Goal: Contribute content: Add original content to the website for others to see

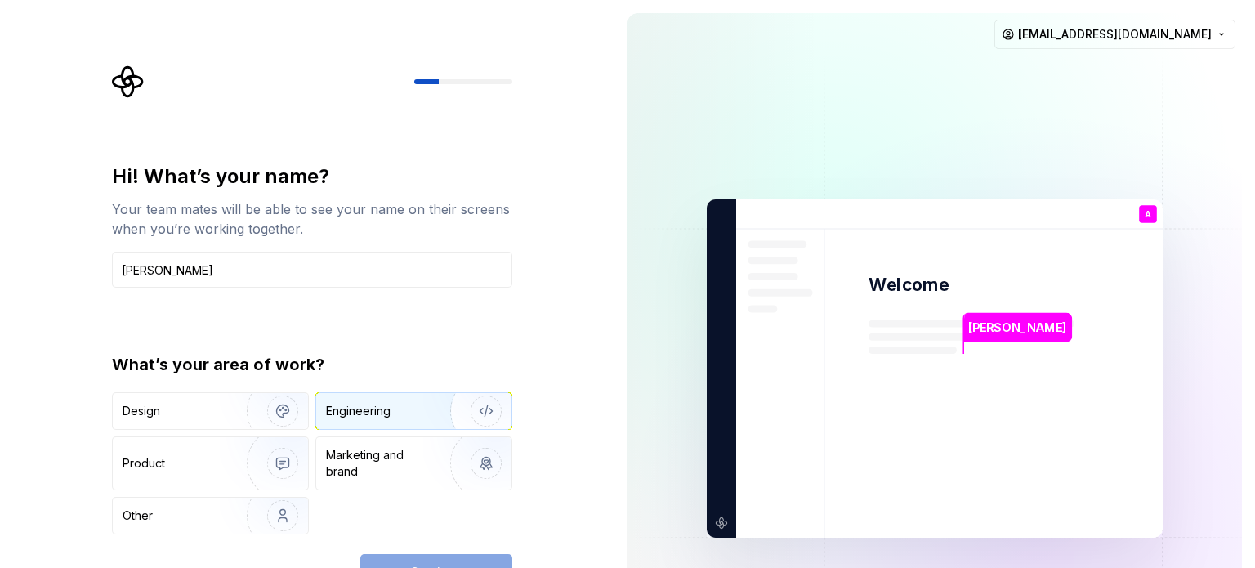
type input "[PERSON_NAME]"
click at [418, 413] on div "Engineering" at bounding box center [391, 411] width 130 height 16
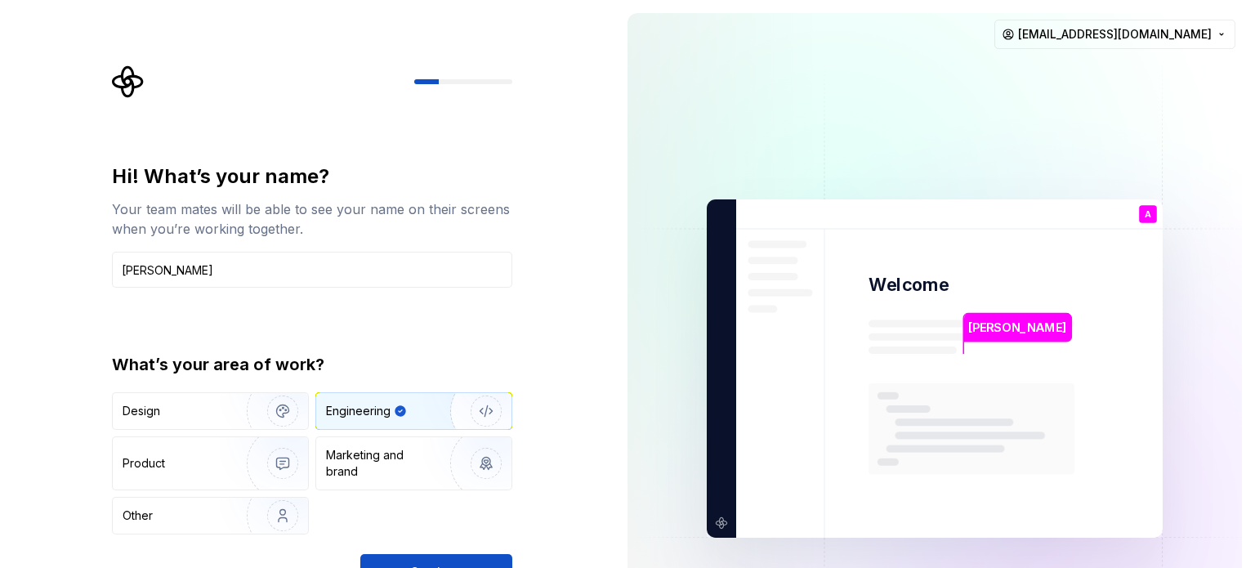
click at [444, 551] on div "Hi! What’s your name? Your team mates will be able to see your name on their sc…" at bounding box center [312, 376] width 400 height 426
click at [444, 558] on button "Continue" at bounding box center [436, 572] width 152 height 36
click at [575, 104] on div "Hi! What’s your name? Your team mates will be able to see your name on their sc…" at bounding box center [307, 368] width 614 height 737
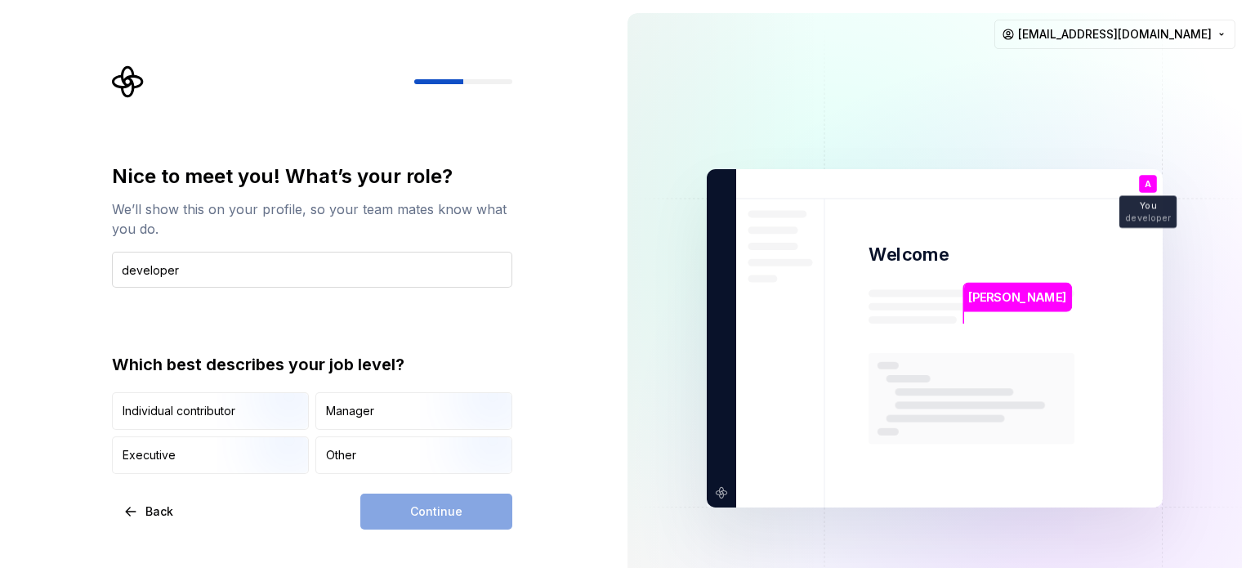
click at [123, 267] on input "developer" at bounding box center [312, 270] width 400 height 36
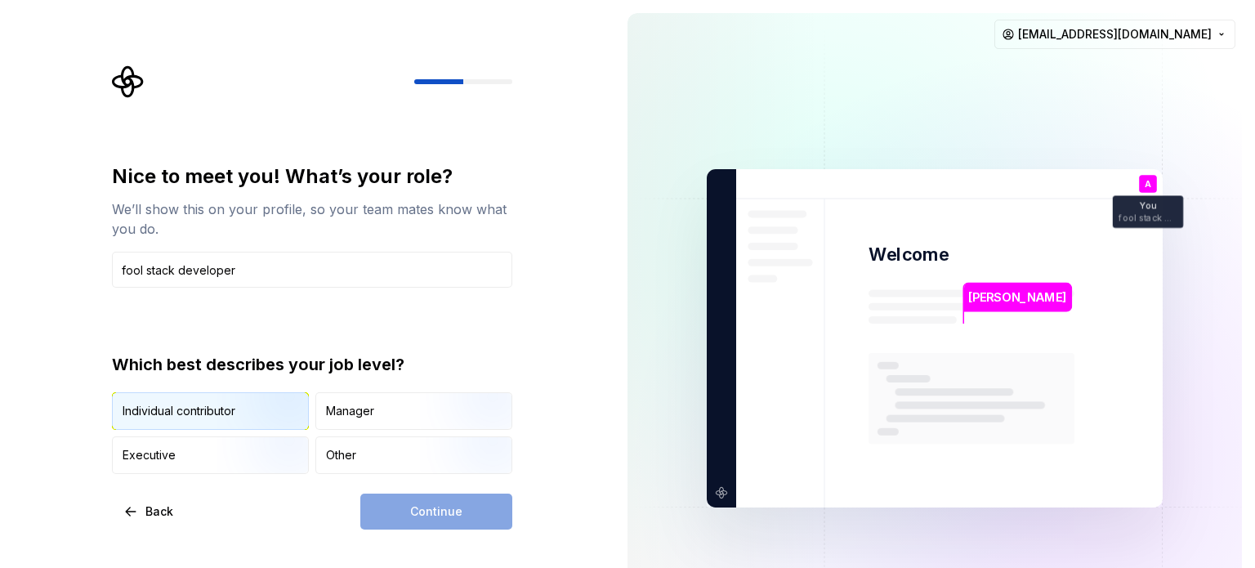
type input "fool stack developer"
click at [235, 418] on img "button" at bounding box center [269, 431] width 105 height 109
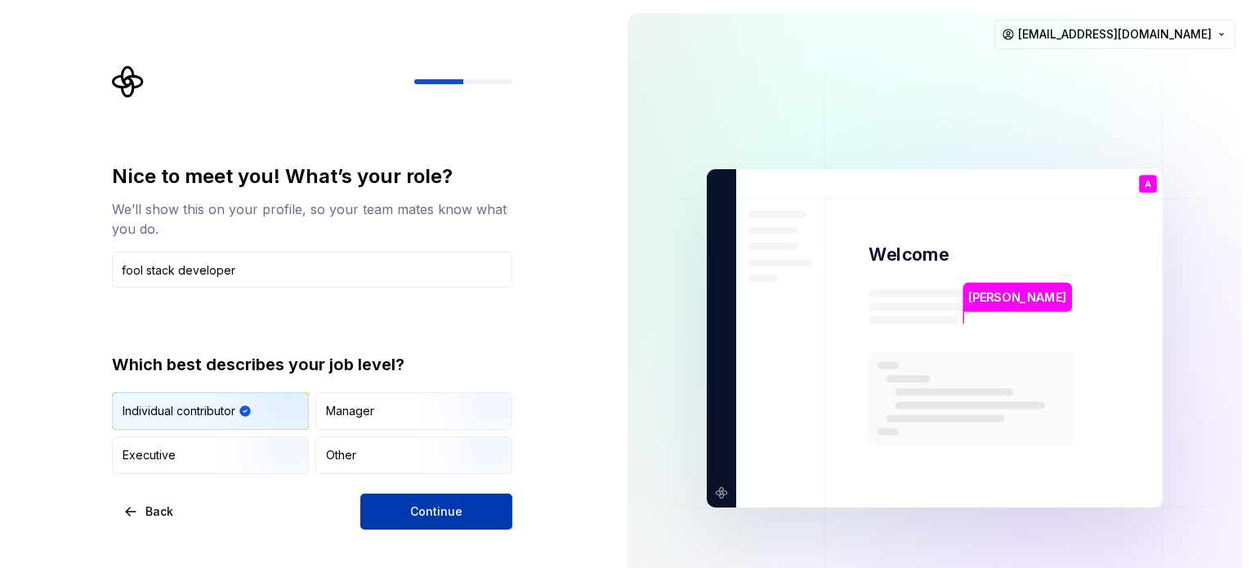
click at [411, 515] on span "Continue" at bounding box center [436, 511] width 52 height 16
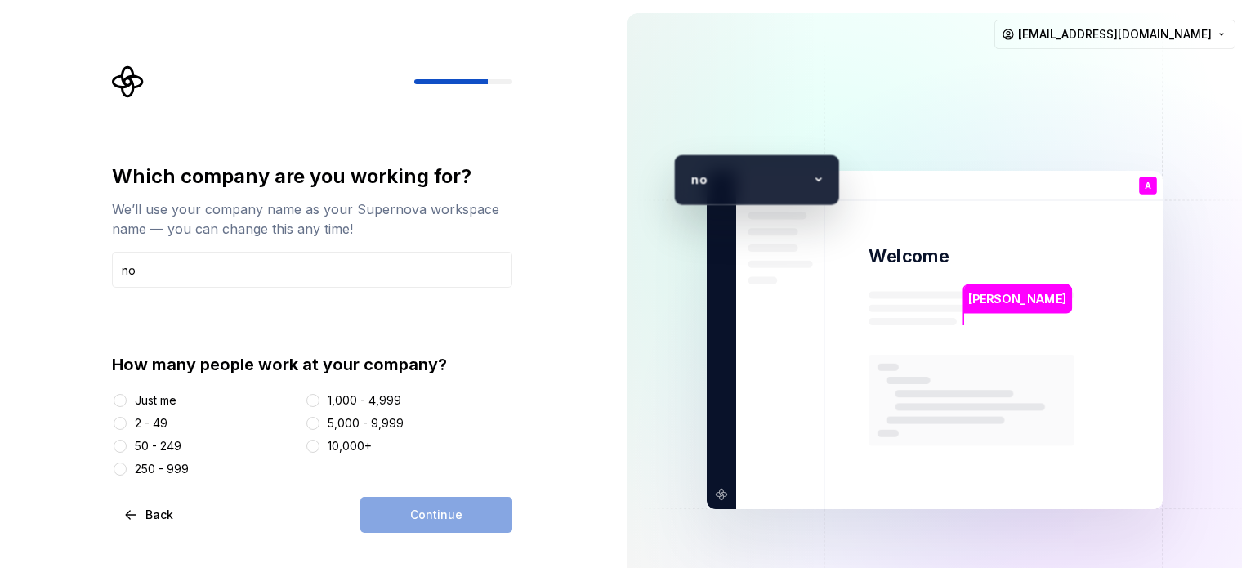
type input "no"
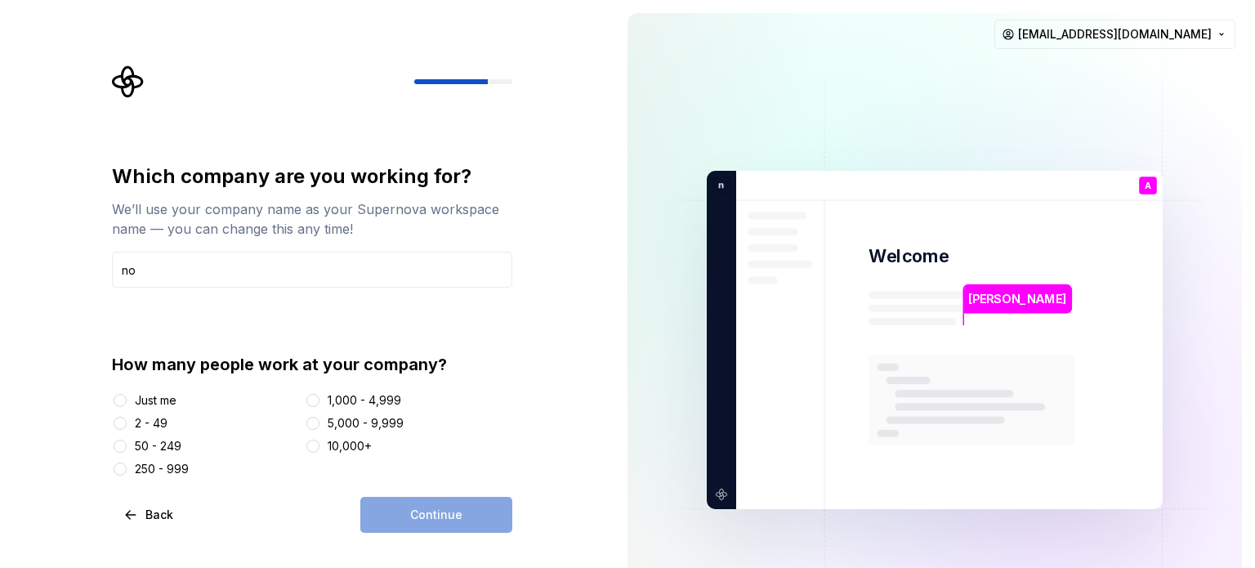
click at [144, 407] on div "Just me" at bounding box center [156, 400] width 42 height 16
click at [127, 407] on button "Just me" at bounding box center [120, 400] width 13 height 13
click at [418, 505] on button "Continue" at bounding box center [436, 515] width 152 height 36
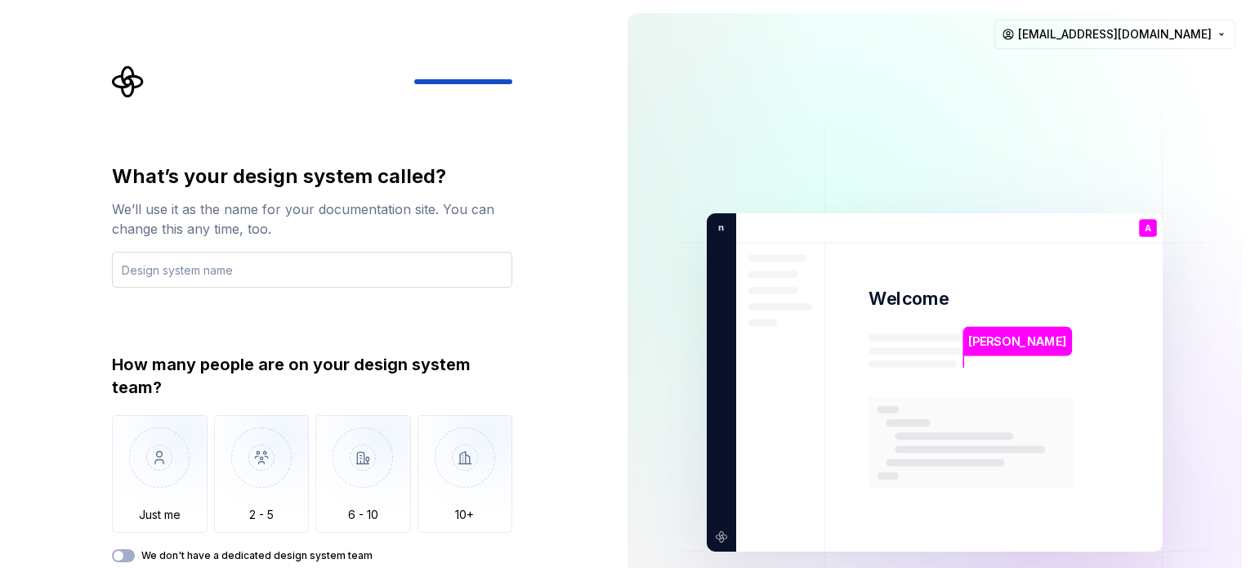
click at [239, 270] on input "text" at bounding box center [312, 270] width 400 height 36
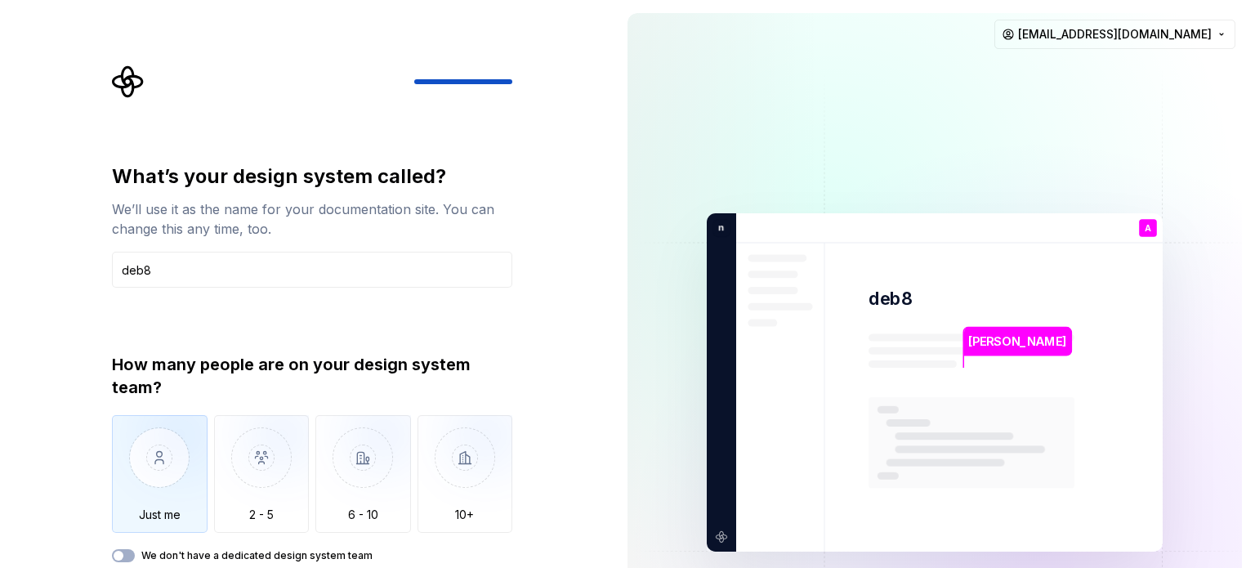
type input "deb8"
click at [139, 466] on img "button" at bounding box center [160, 469] width 96 height 109
click at [127, 551] on button "We don't have a dedicated design system team" at bounding box center [123, 555] width 23 height 13
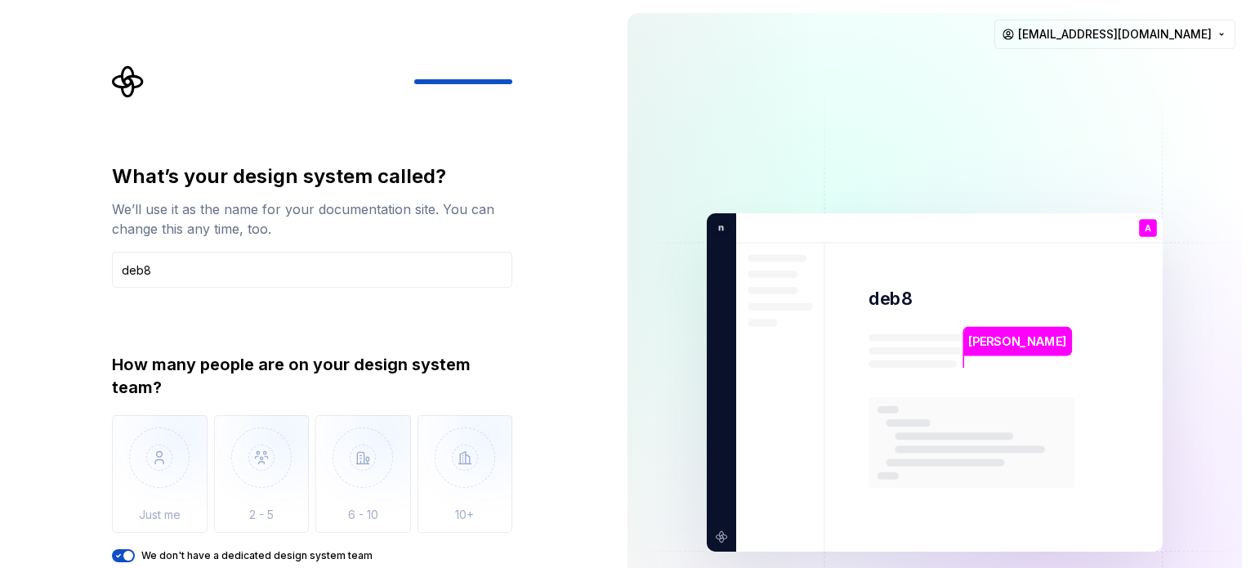
type button "on"
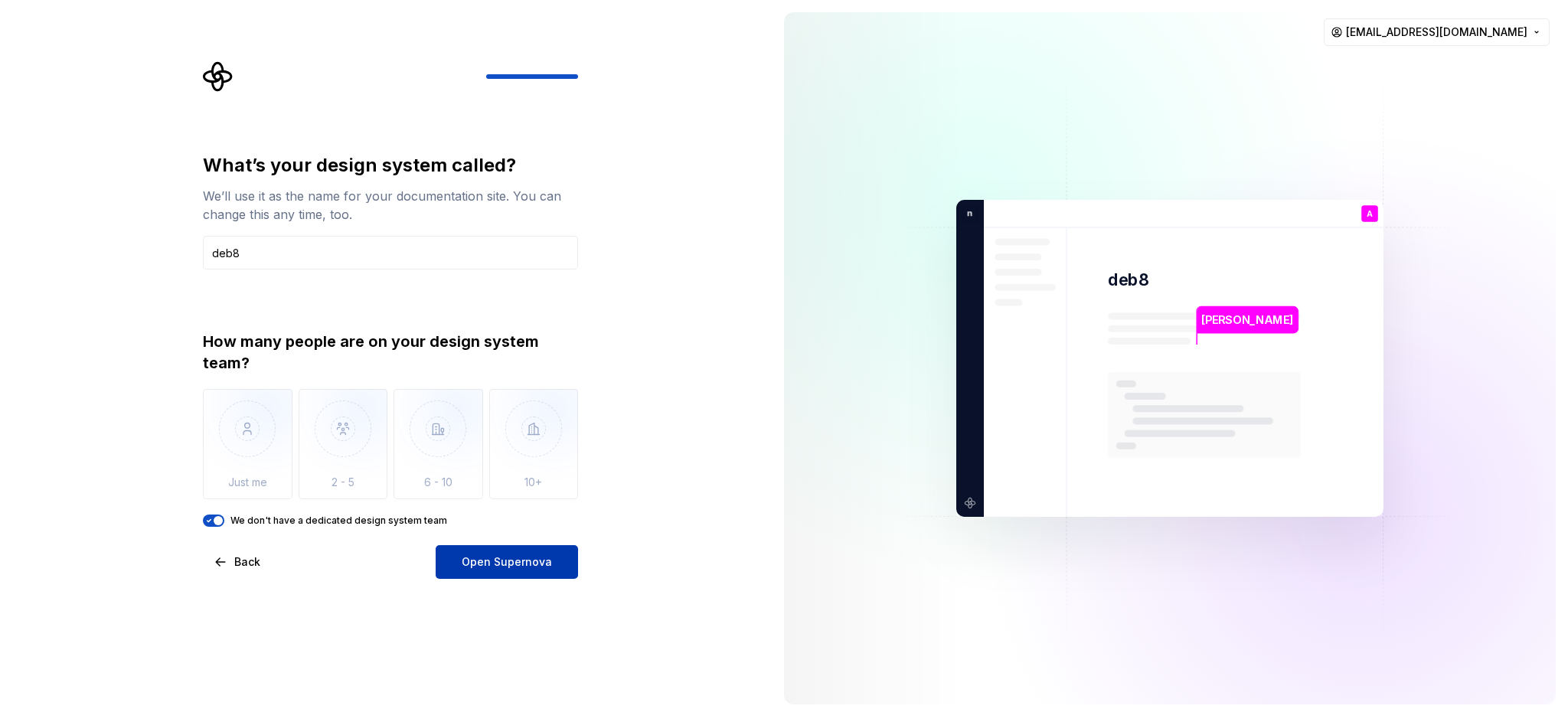
click at [487, 531] on span "Open Supernova" at bounding box center [507, 562] width 90 height 15
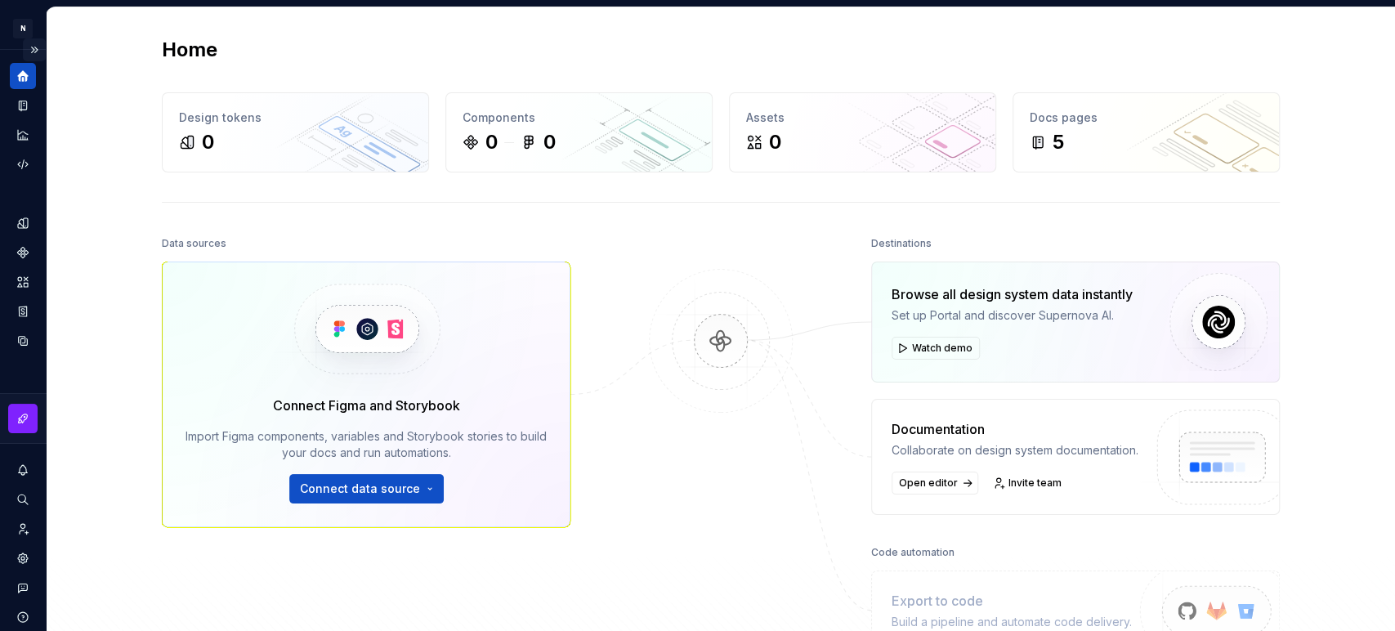
click at [23, 48] on button "Expand sidebar" at bounding box center [34, 49] width 23 height 23
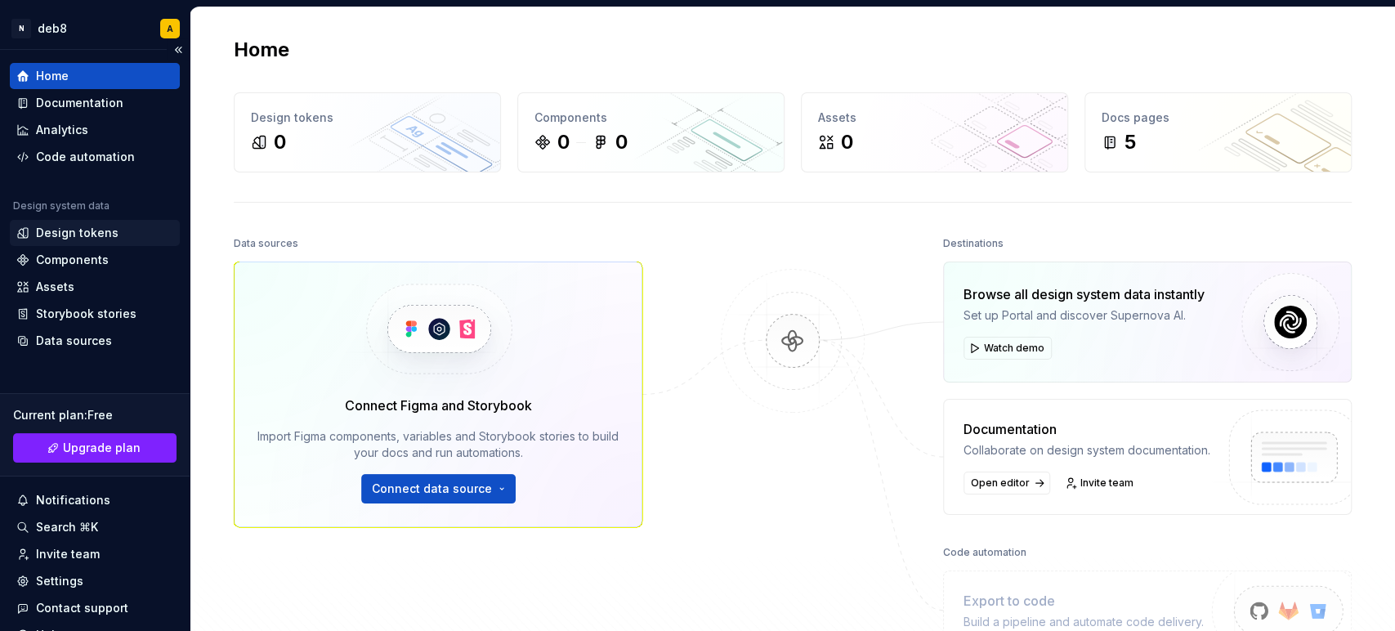
click at [86, 230] on div "Design tokens" at bounding box center [77, 233] width 83 height 16
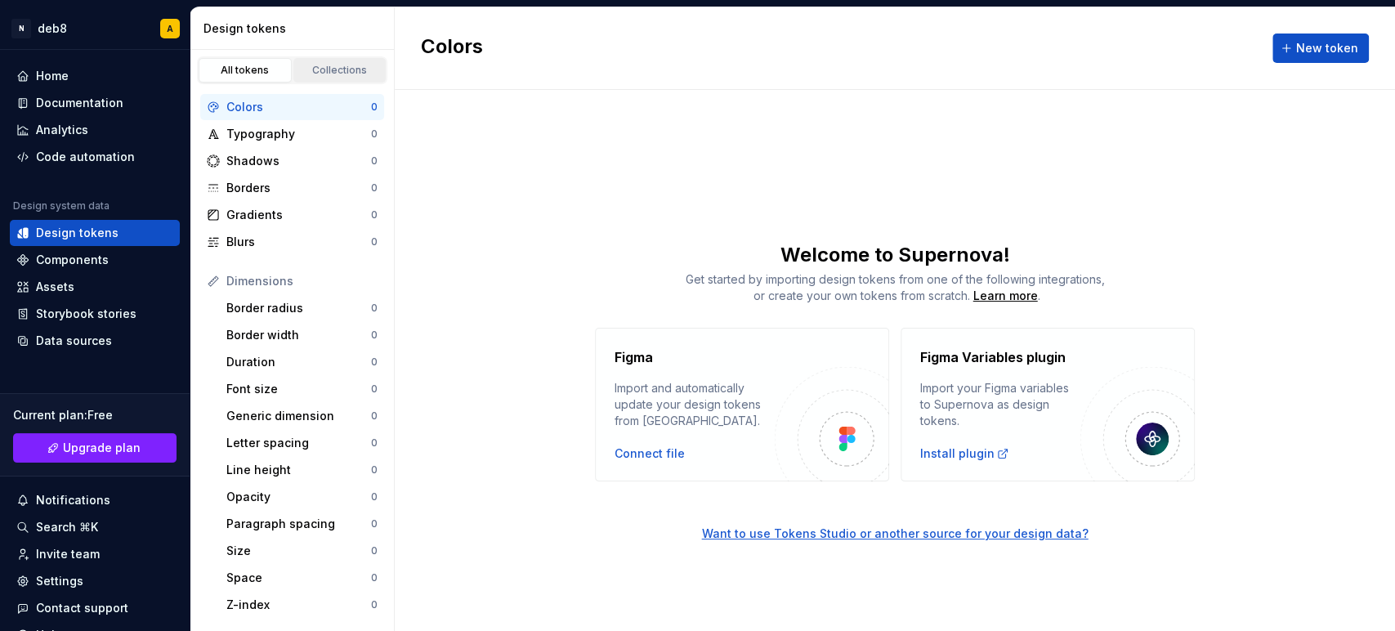
click at [315, 67] on div "Collections" at bounding box center [340, 70] width 82 height 13
click at [311, 70] on div "Collections" at bounding box center [340, 70] width 82 height 13
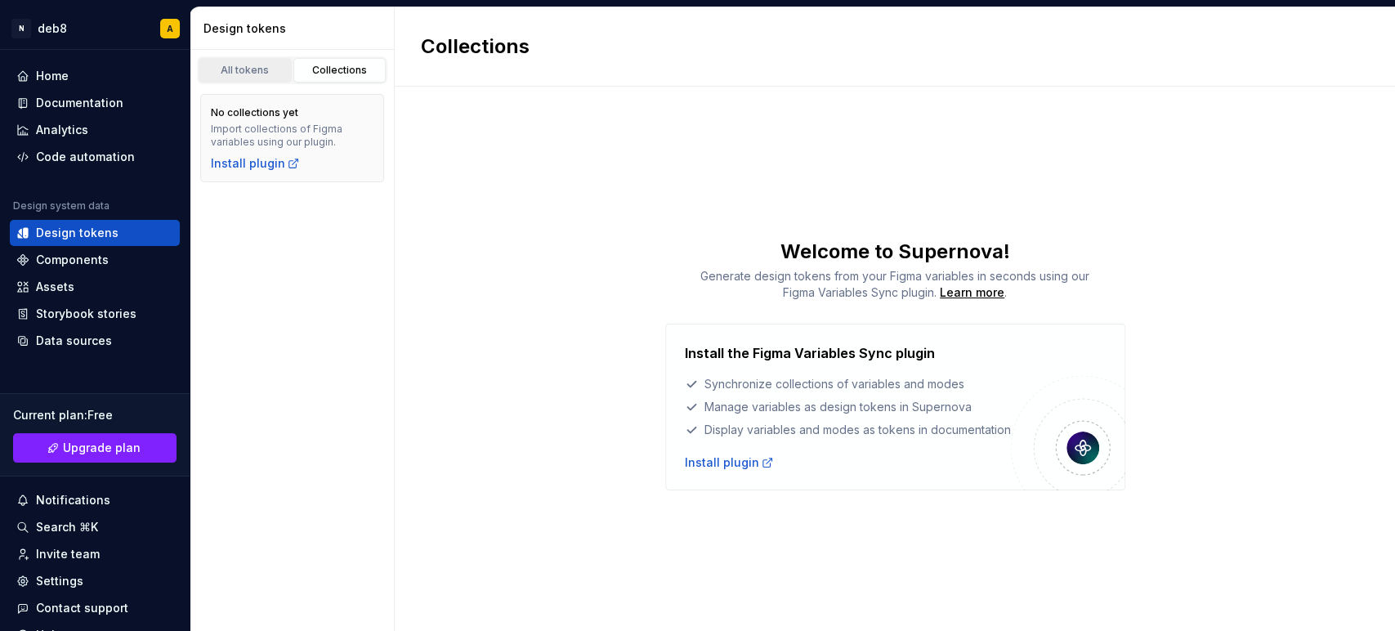
click at [233, 65] on div "All tokens" at bounding box center [245, 70] width 82 height 13
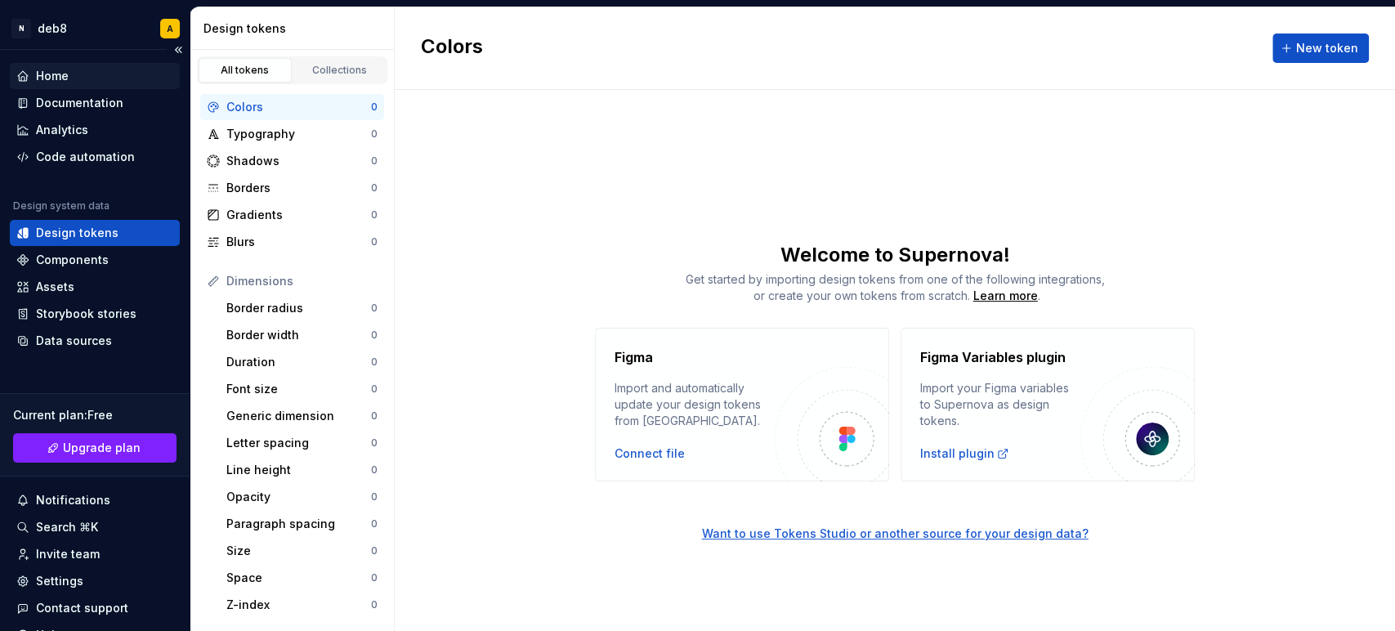
click at [72, 74] on div "Home" at bounding box center [94, 76] width 157 height 16
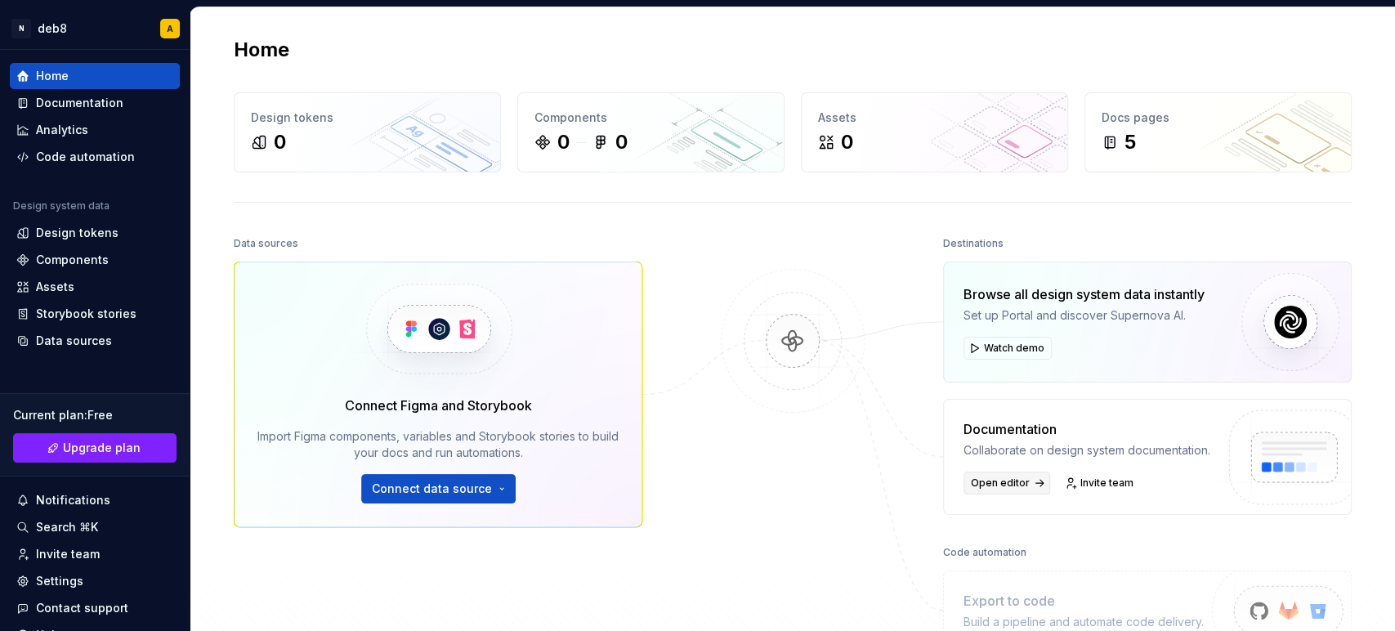
click at [1004, 480] on span "Open editor" at bounding box center [1000, 482] width 59 height 13
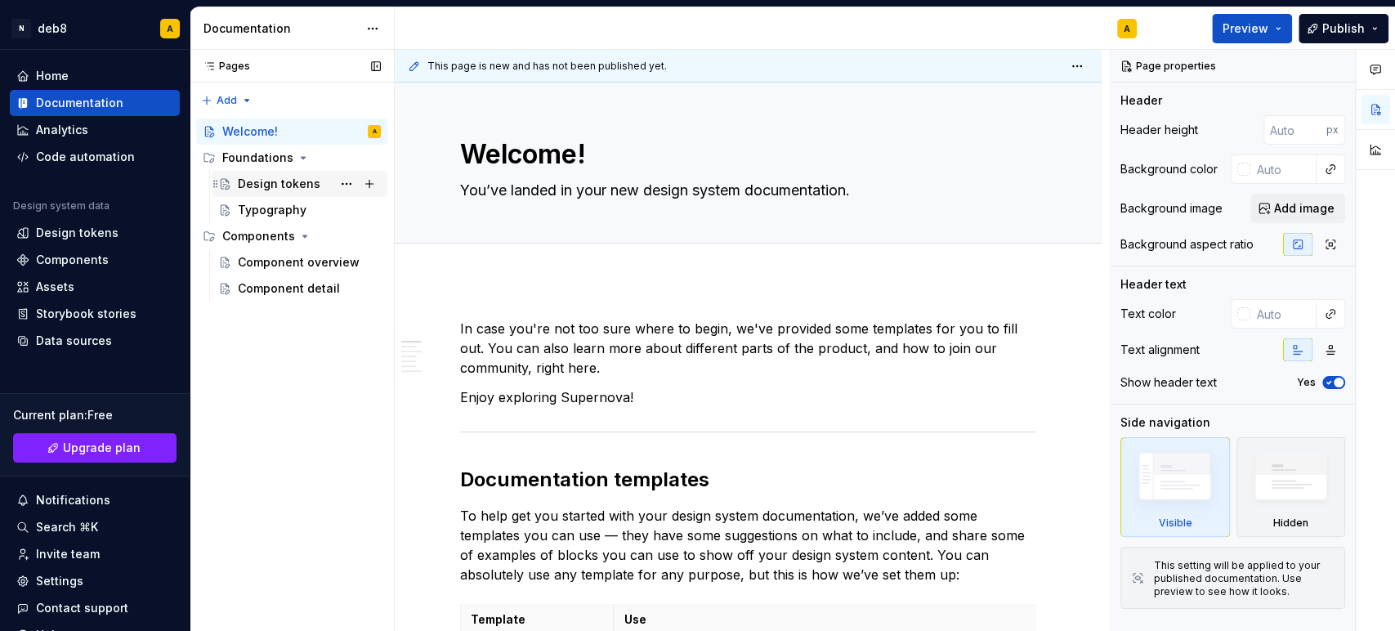
click at [288, 187] on div "Design tokens" at bounding box center [279, 184] width 83 height 16
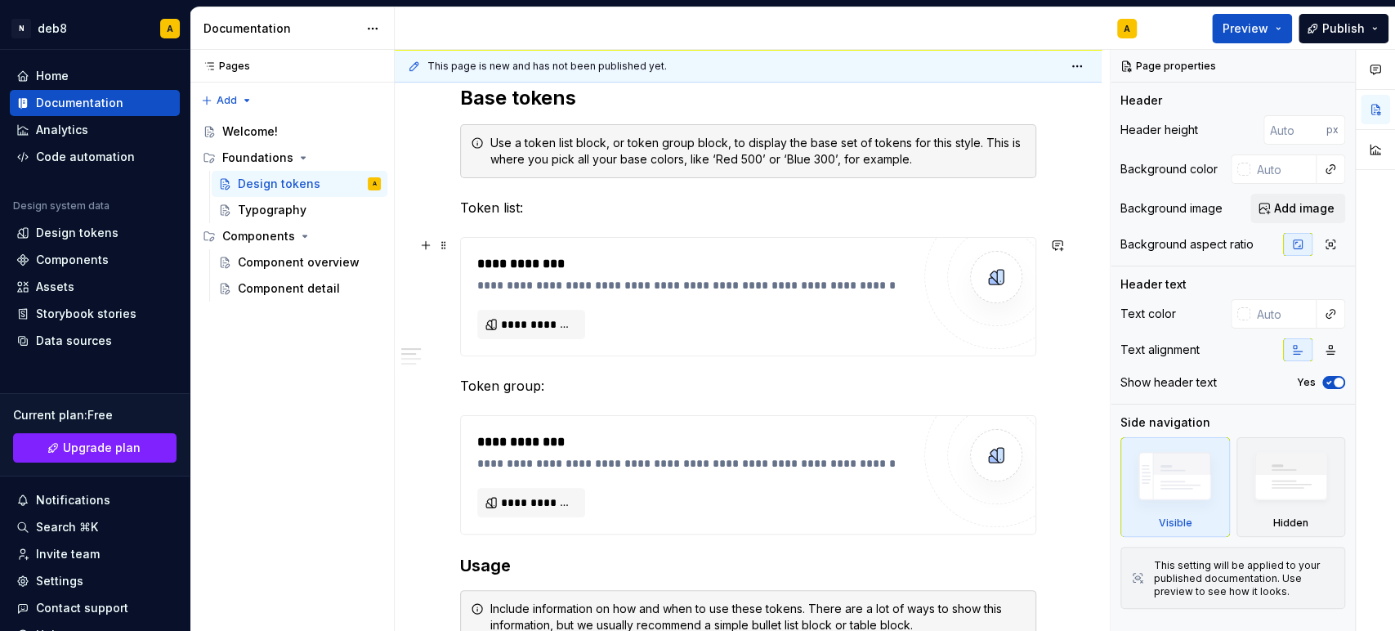
scroll to position [272, 0]
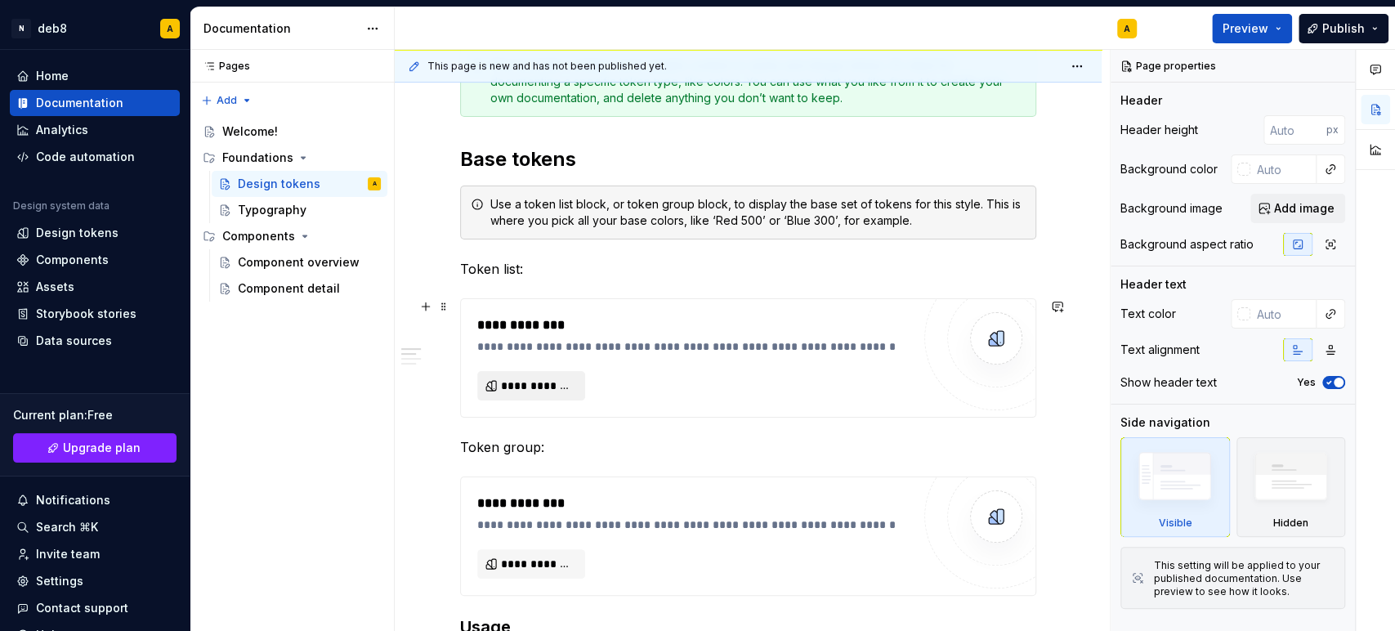
click at [556, 386] on span "**********" at bounding box center [538, 385] width 74 height 16
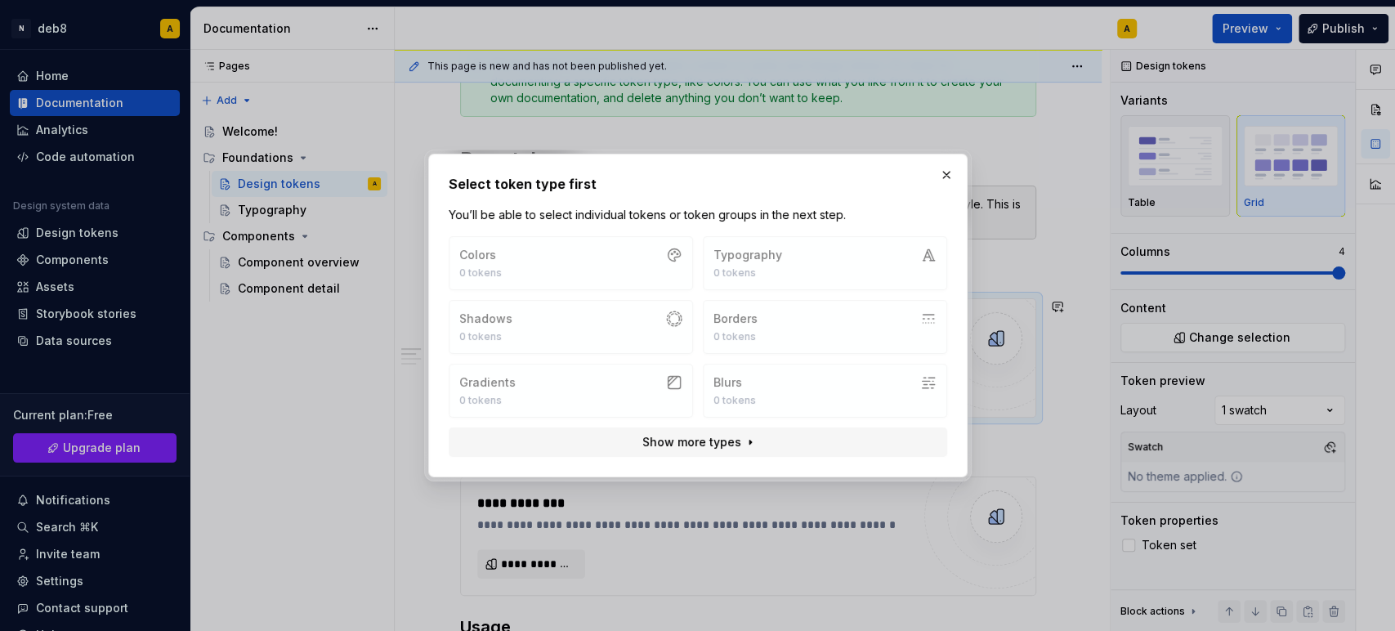
click at [575, 263] on div "Colors 0 tokens Typography 0 tokens Shadows 0 tokens Borders 0 tokens Gradients…" at bounding box center [698, 326] width 498 height 181
click at [647, 391] on div "Colors 0 tokens Typography 0 tokens Shadows 0 tokens Borders 0 tokens Gradients…" at bounding box center [698, 326] width 498 height 181
click at [940, 178] on button "button" at bounding box center [946, 174] width 23 height 23
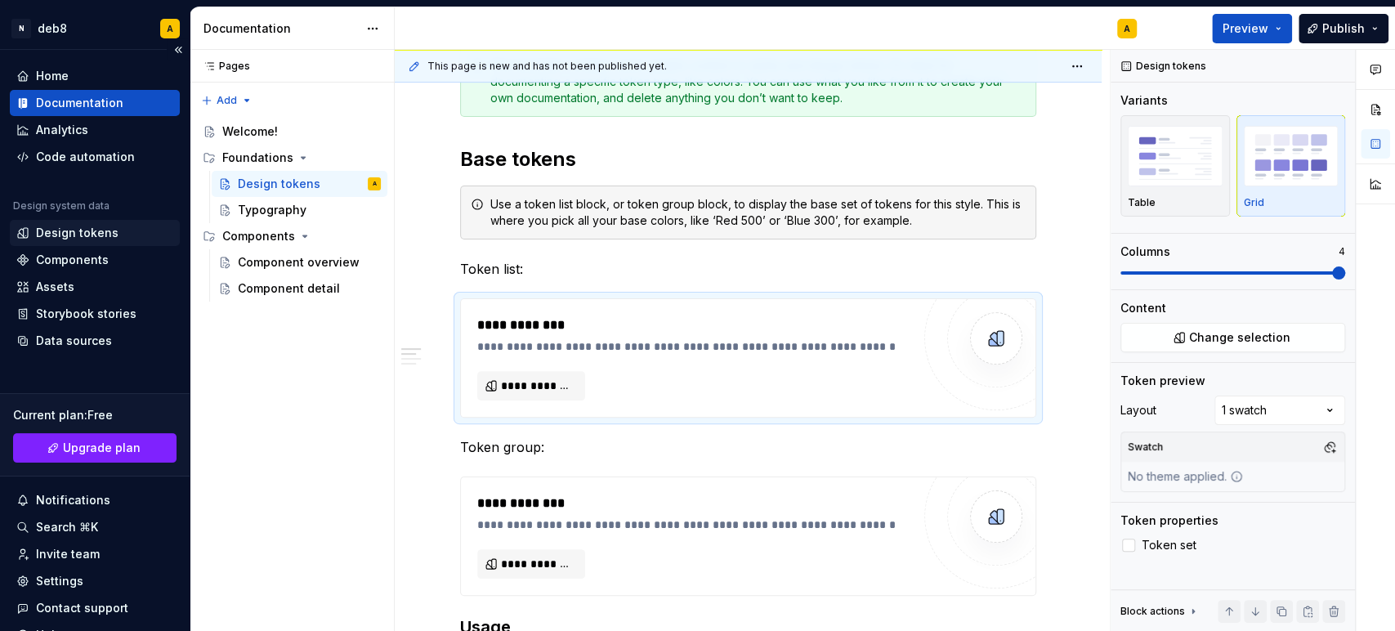
click at [94, 228] on div "Design tokens" at bounding box center [77, 233] width 83 height 16
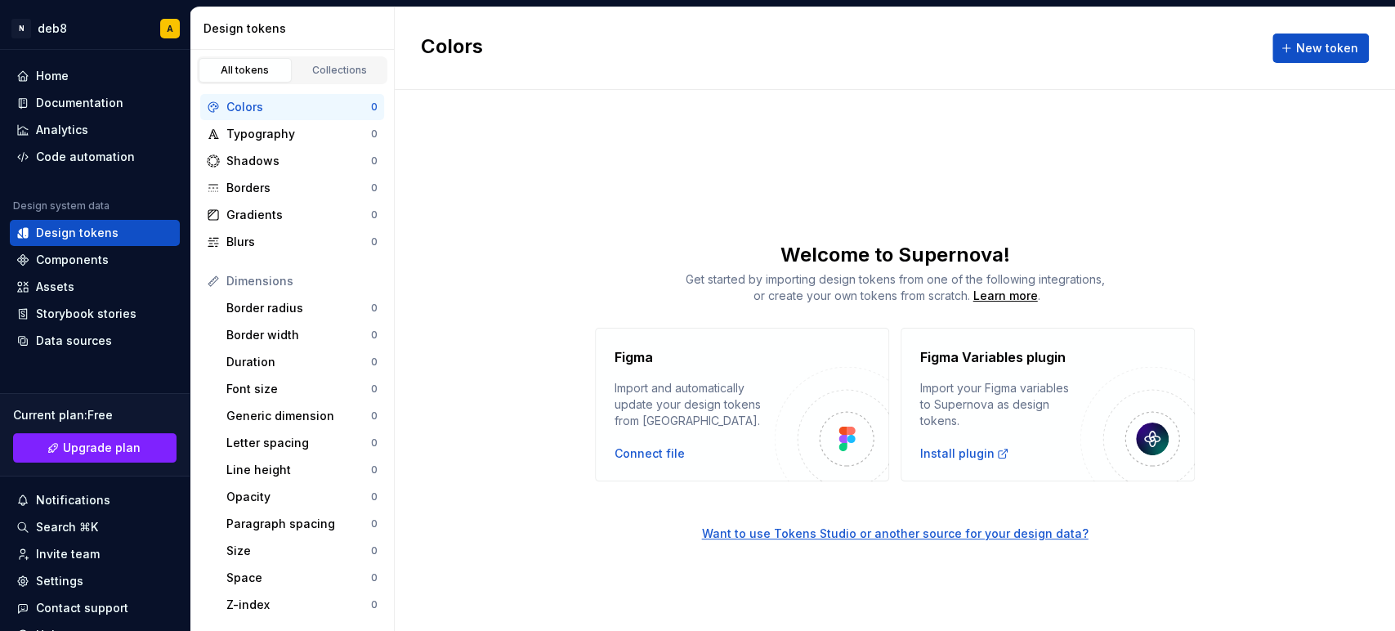
click at [254, 100] on div "Colors" at bounding box center [298, 107] width 145 height 16
click at [1254, 40] on span "New token" at bounding box center [1327, 48] width 62 height 16
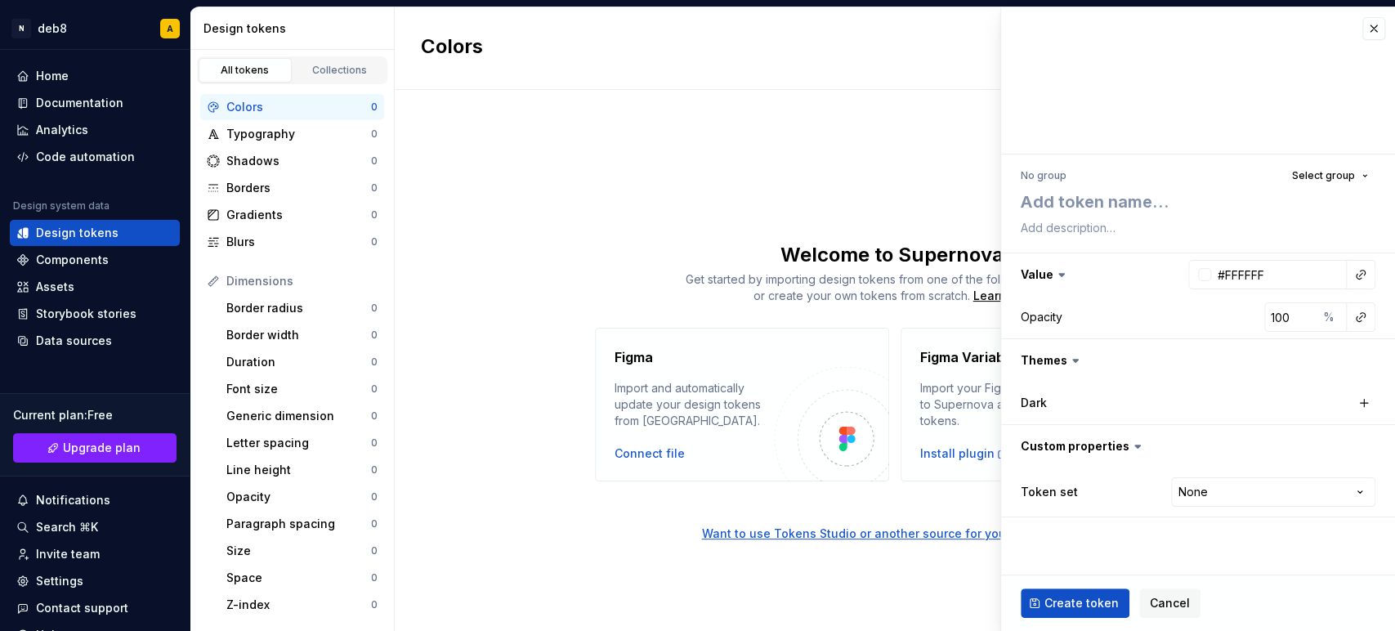
type textarea "*"
click at [1254, 30] on button "button" at bounding box center [1373, 28] width 23 height 23
